Goal: Task Accomplishment & Management: Manage account settings

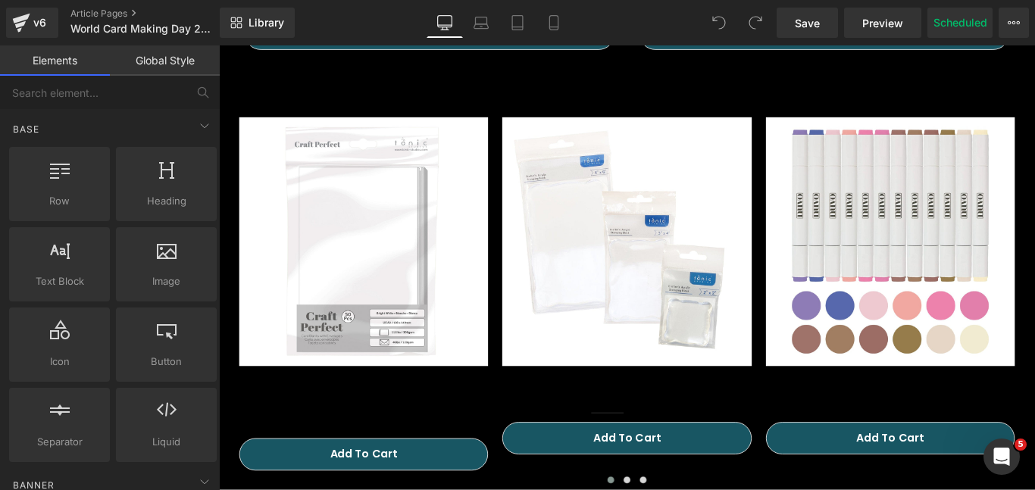
scroll to position [2710, 0]
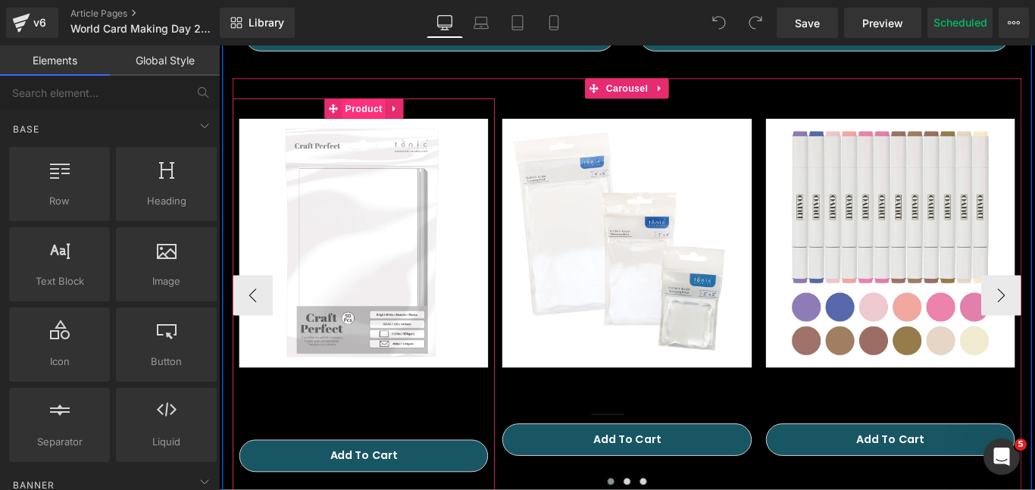
click at [383, 120] on span "Product" at bounding box center [381, 116] width 49 height 23
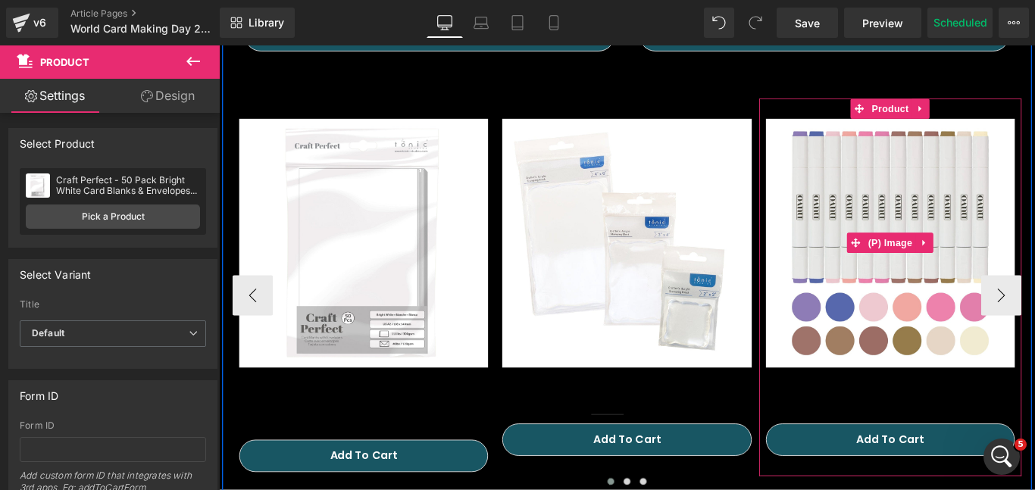
click at [970, 298] on img at bounding box center [973, 268] width 280 height 280
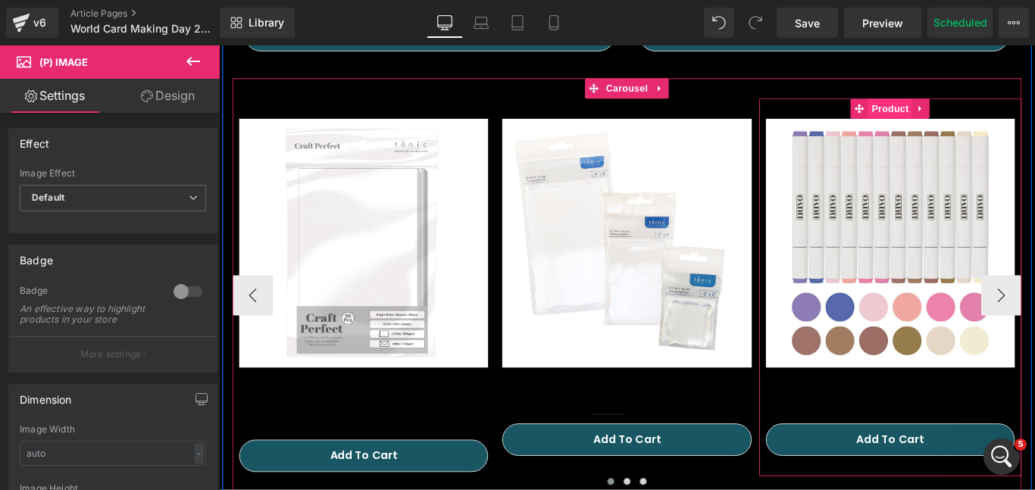
click at [980, 127] on span "Product" at bounding box center [973, 116] width 49 height 23
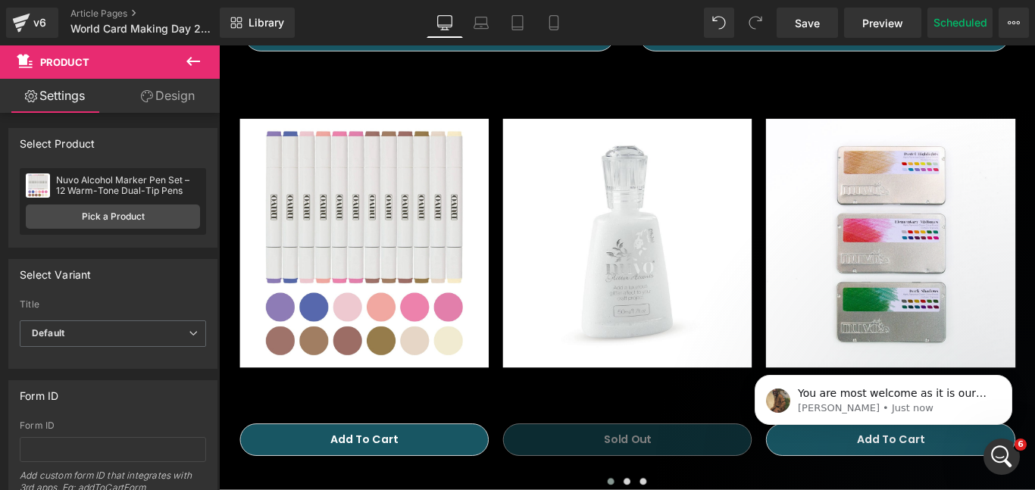
scroll to position [0, 0]
click at [991, 451] on icon "Open Intercom Messenger" at bounding box center [999, 454] width 25 height 25
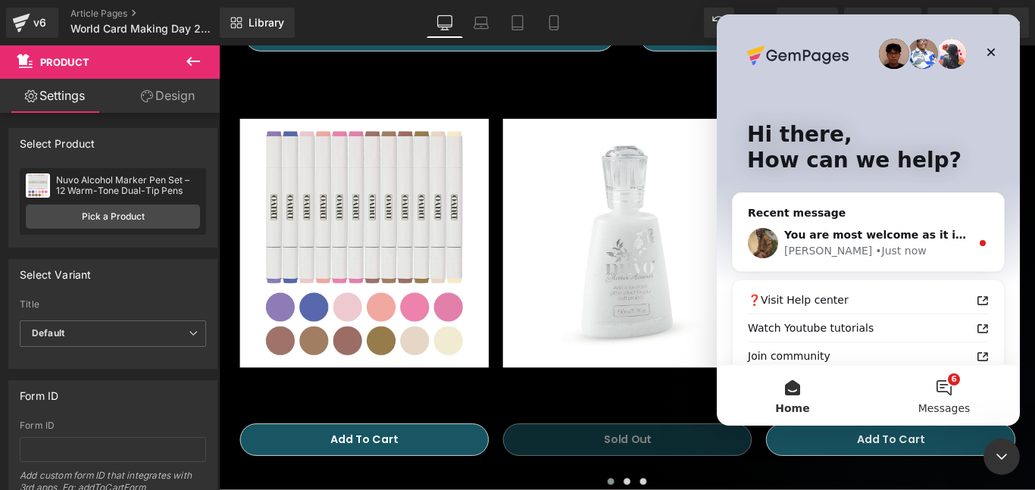
click at [959, 391] on button "6 Messages" at bounding box center [944, 395] width 152 height 61
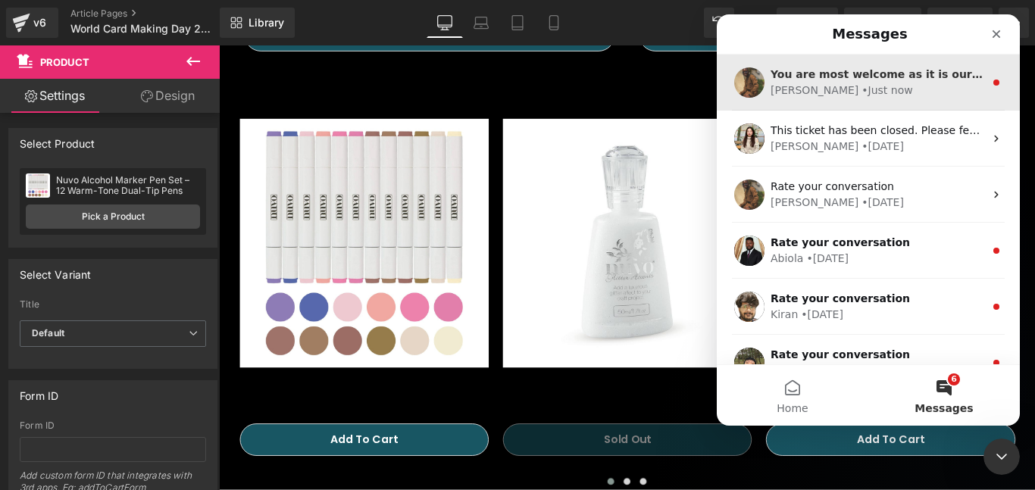
click at [917, 81] on div "You are most welcome as it is our pleasure to assist you. I greatly appreciate …" at bounding box center [877, 75] width 214 height 16
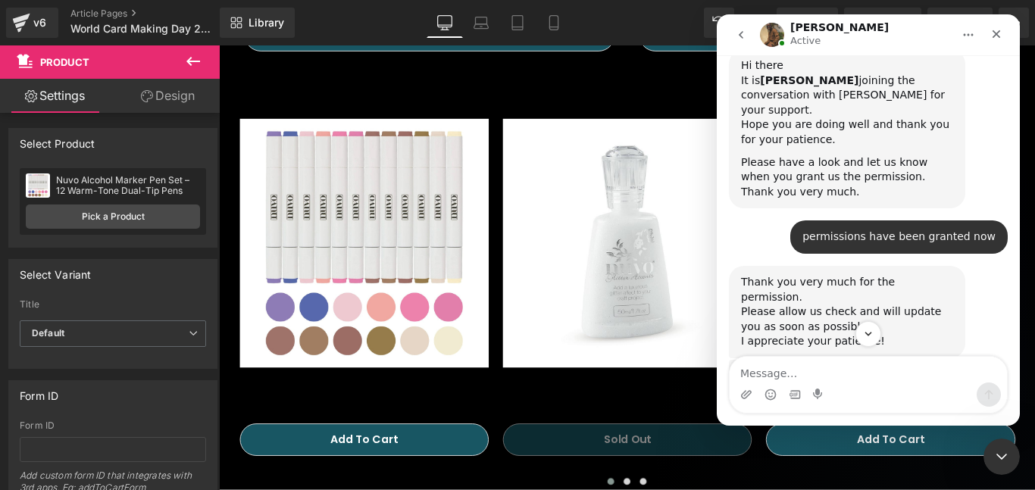
scroll to position [3535, 0]
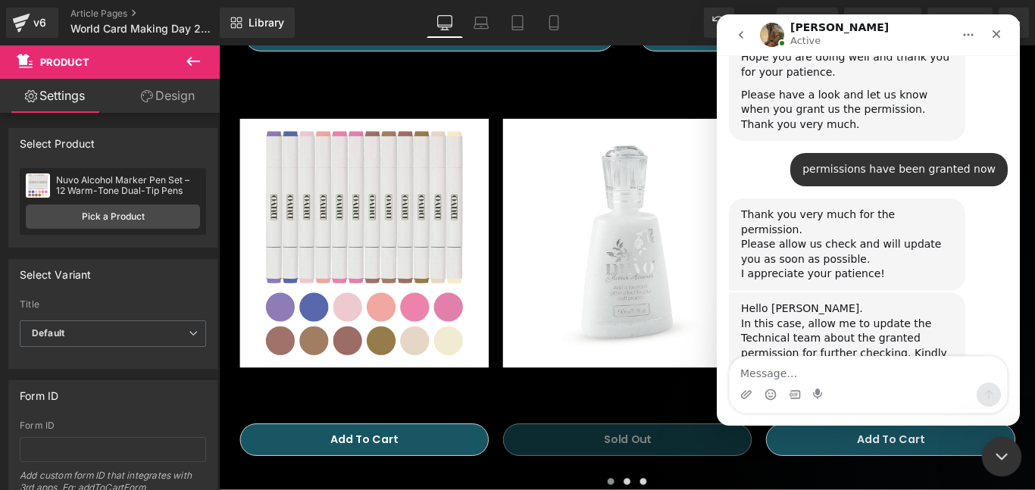
click at [996, 453] on icon "Close Intercom Messenger" at bounding box center [999, 454] width 18 height 18
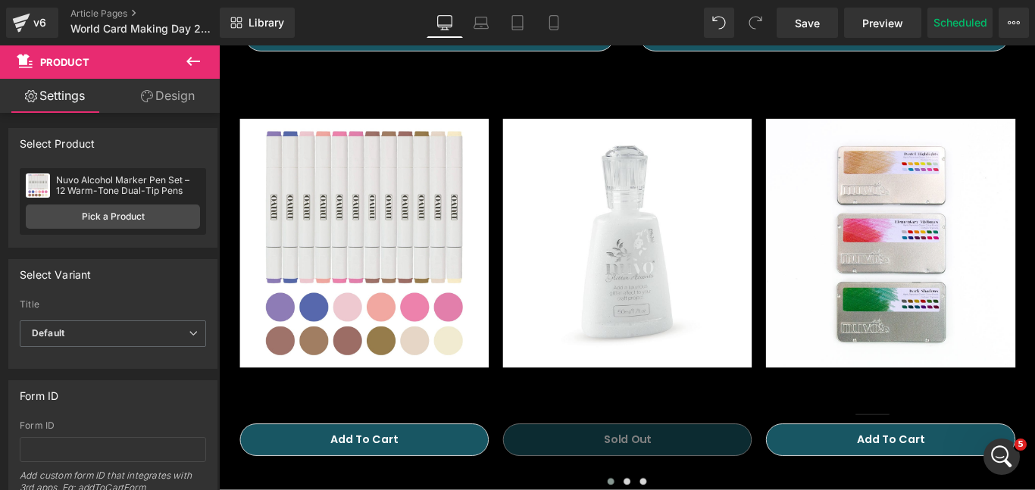
scroll to position [3763, 0]
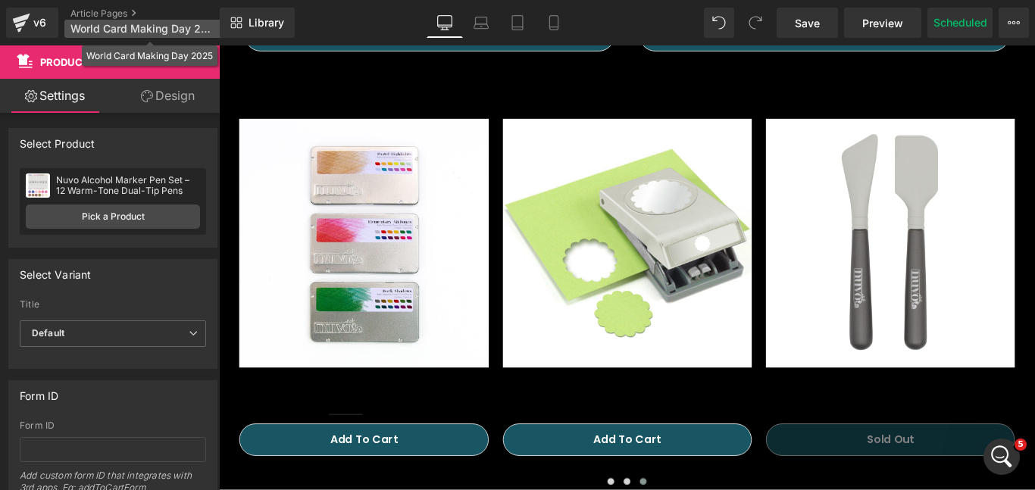
click at [137, 30] on span "World Card Making Day 2025" at bounding box center [142, 29] width 144 height 12
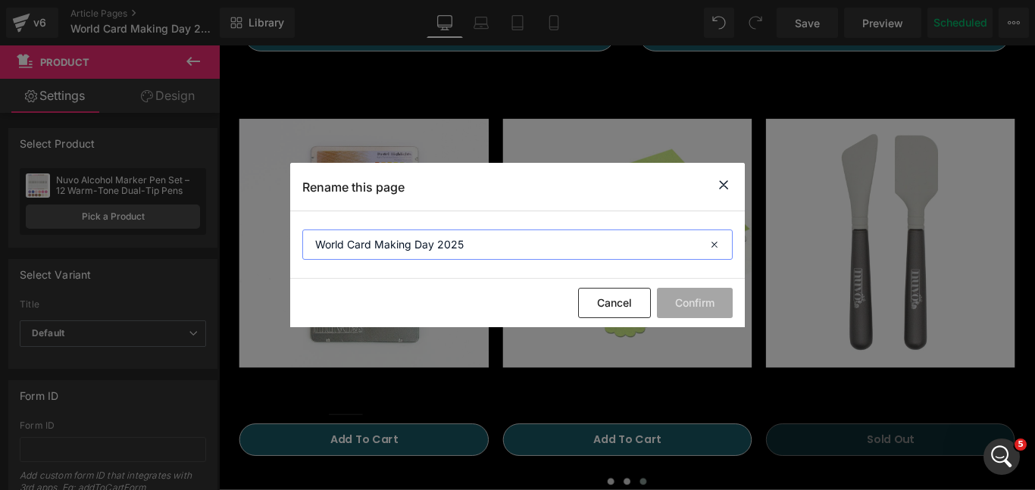
click at [483, 248] on input "World Card Making Day 2025" at bounding box center [517, 245] width 430 height 30
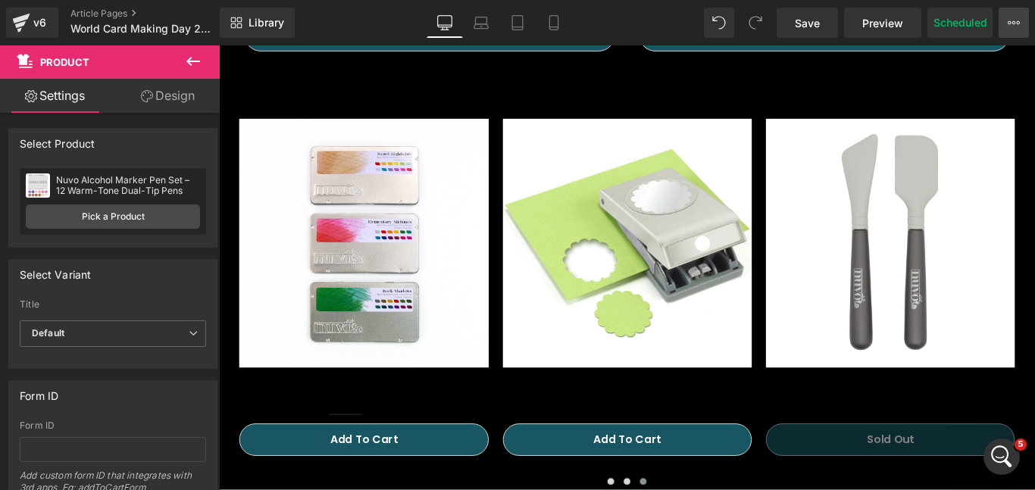
click at [1020, 24] on button "View Live Page View with current Template Save Template to Library Schedule Pub…" at bounding box center [1014, 23] width 30 height 30
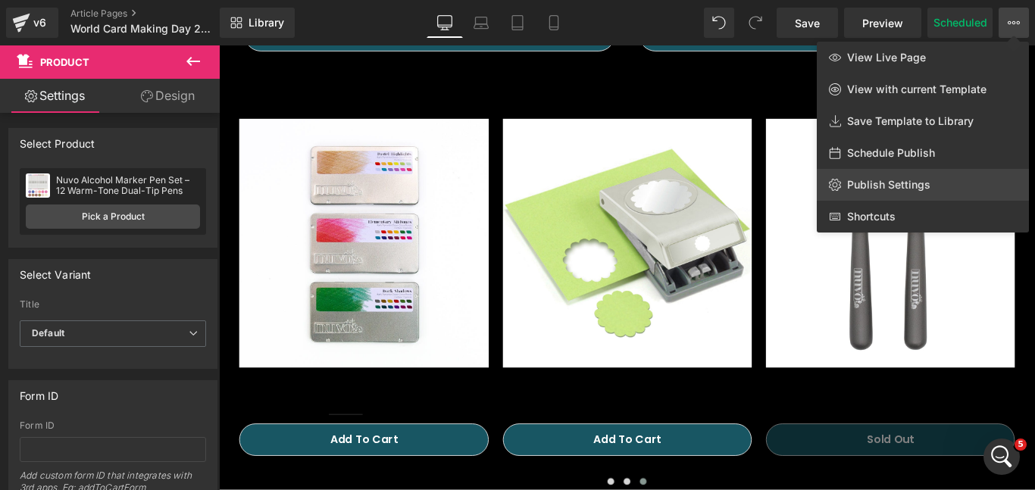
click at [905, 183] on span "Publish Settings" at bounding box center [888, 185] width 83 height 14
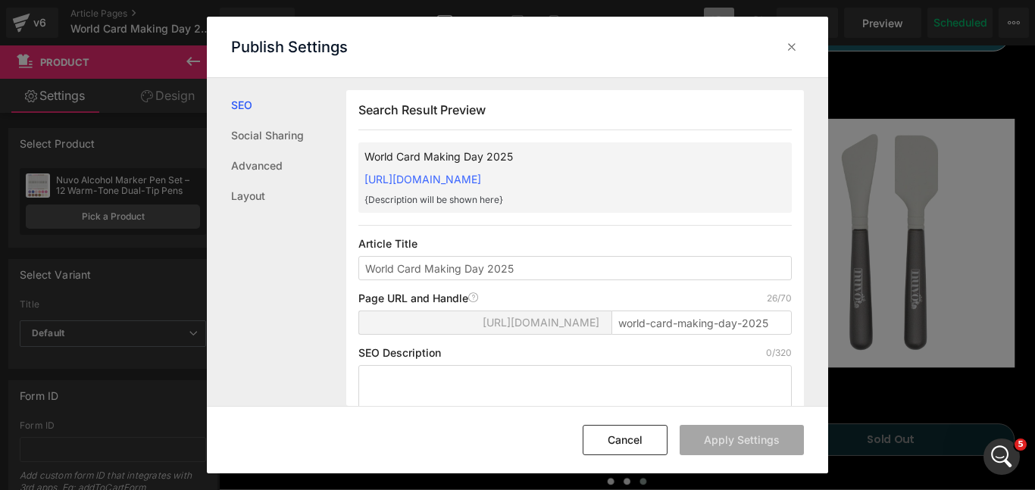
scroll to position [1, 0]
click at [691, 325] on input "world-card-making-day-2025" at bounding box center [701, 322] width 180 height 24
